Goal: Navigation & Orientation: Go to known website

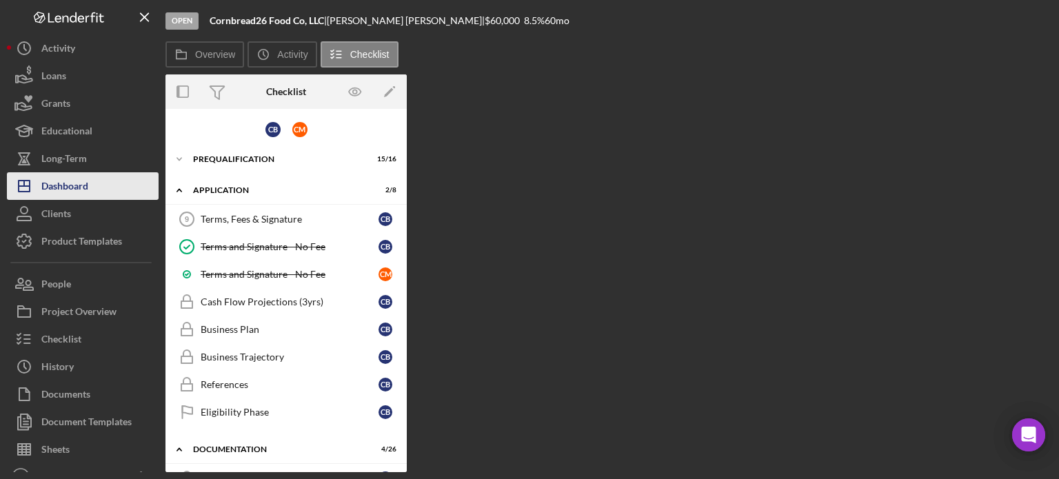
click at [61, 189] on div "Dashboard" at bounding box center [64, 187] width 47 height 31
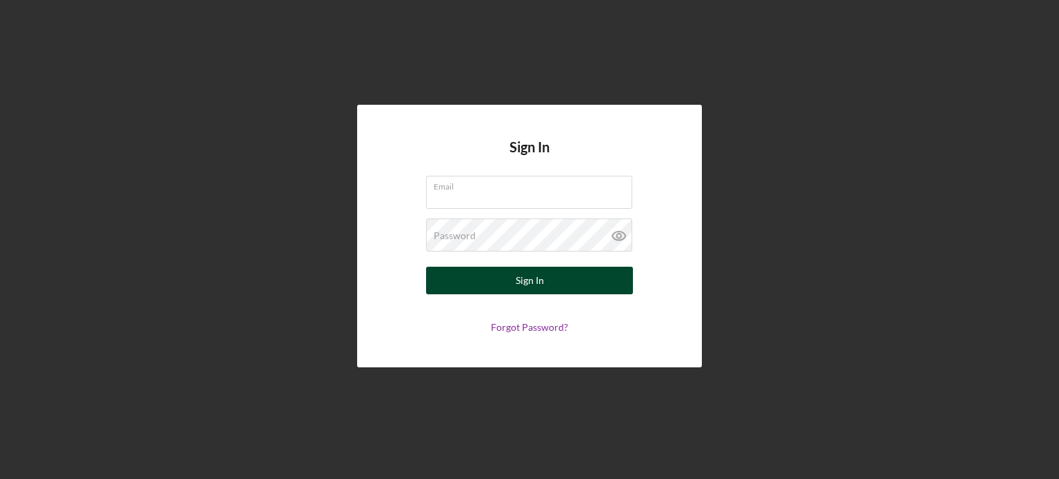
type input "[EMAIL_ADDRESS][DOMAIN_NAME]"
click at [520, 285] on div "Sign In" at bounding box center [529, 281] width 28 height 28
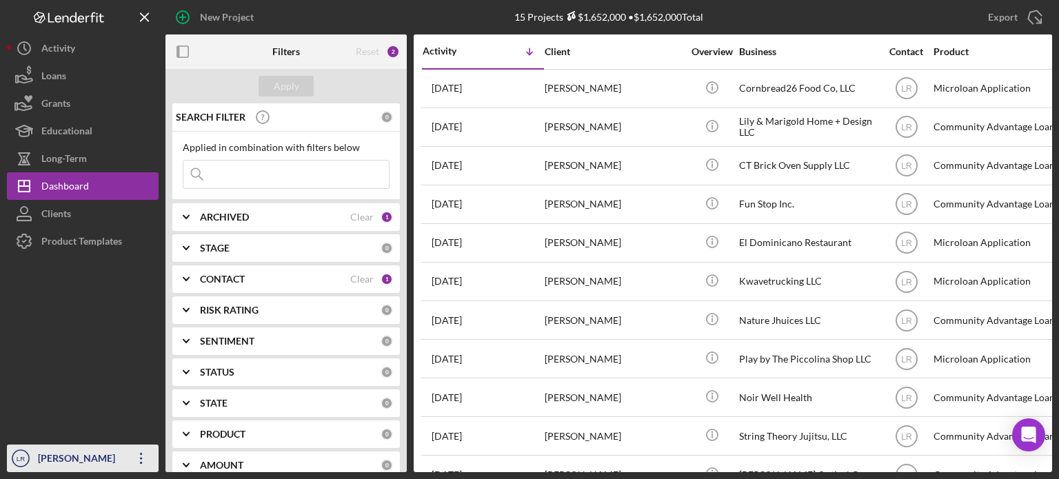
click at [17, 460] on text "LR" at bounding box center [21, 459] width 8 height 8
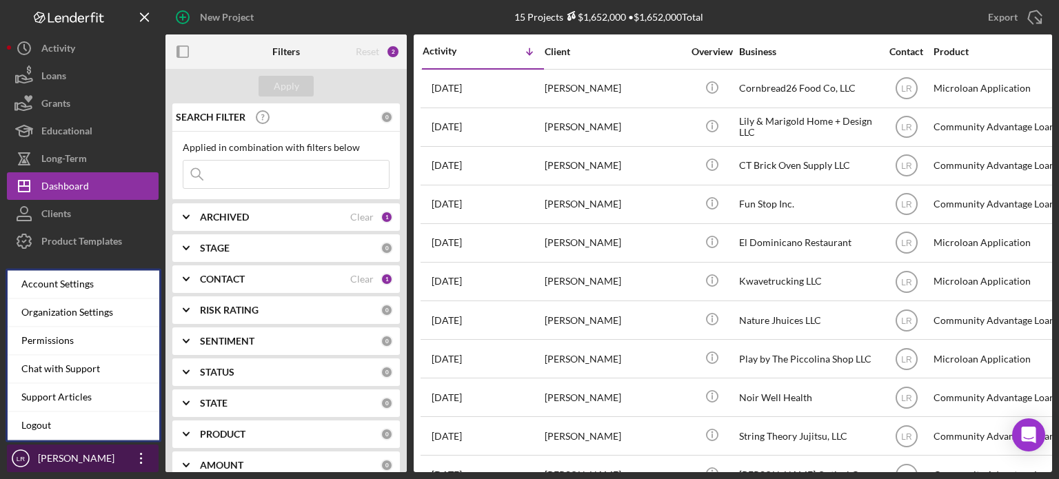
click at [150, 462] on icon "Icon/Overflow" at bounding box center [141, 458] width 34 height 34
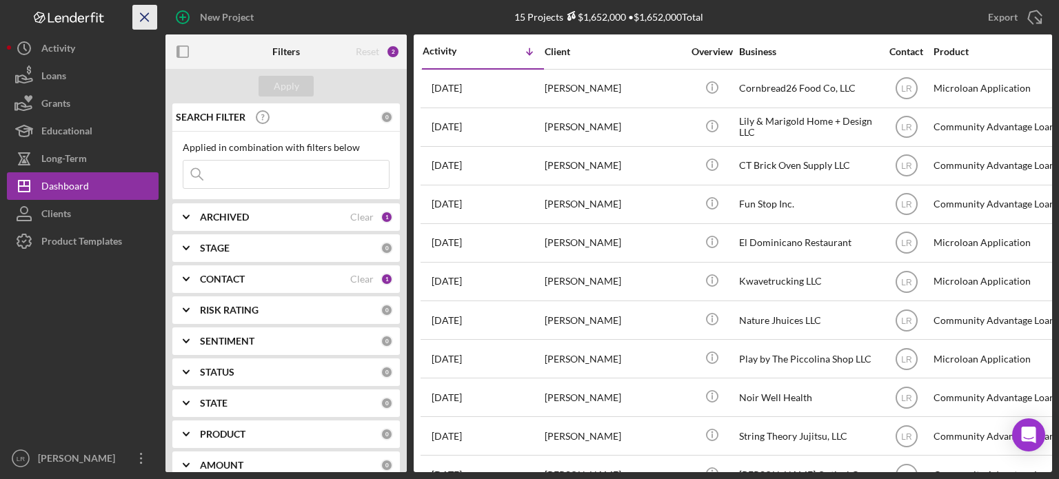
click at [143, 14] on icon "Icon/Menu Close" at bounding box center [145, 17] width 31 height 31
